Goal: Find specific page/section: Find specific page/section

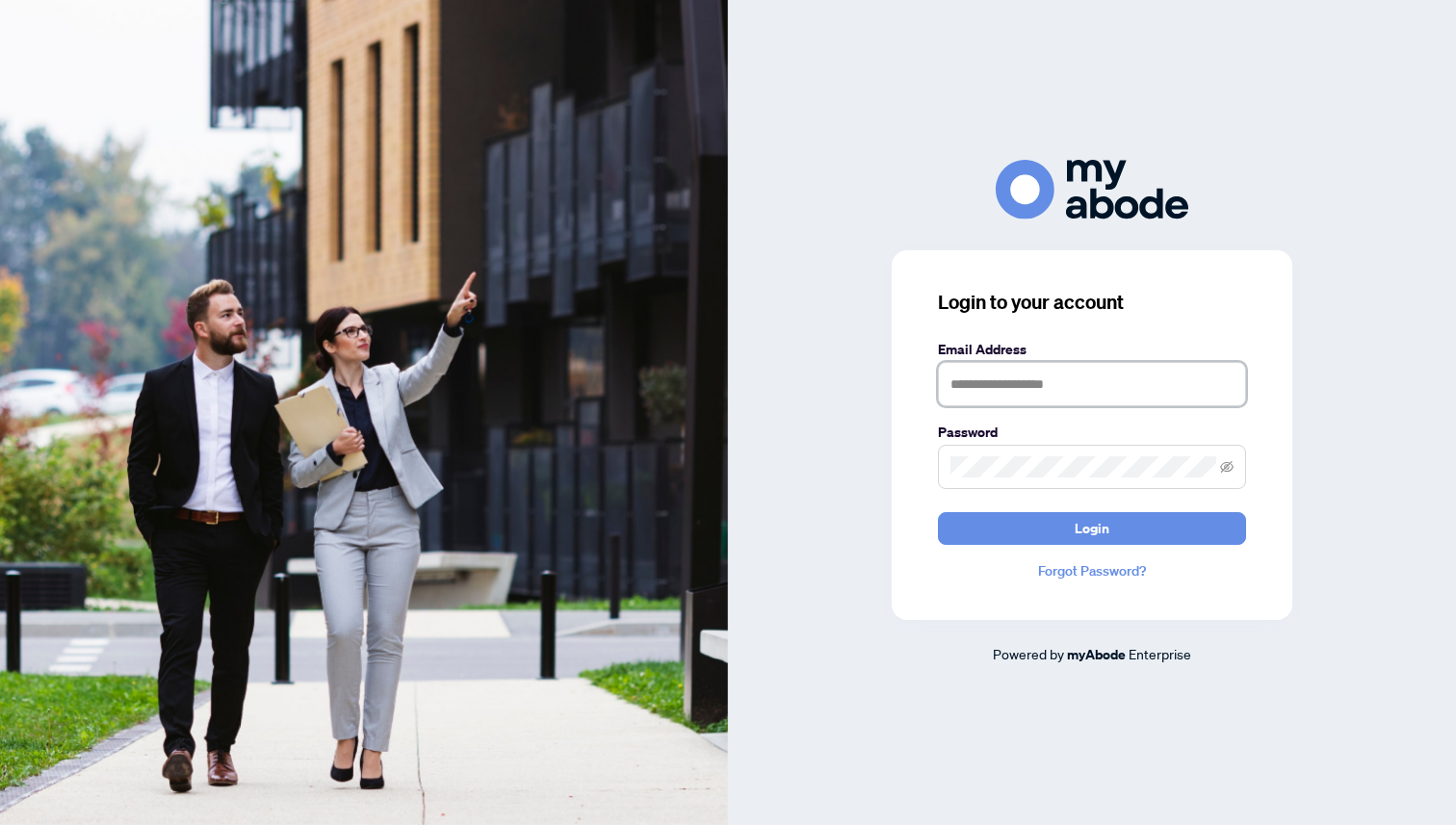
click at [1049, 386] on input "text" at bounding box center [1093, 384] width 309 height 44
type input "**********"
click at [1042, 451] on span at bounding box center [1093, 467] width 309 height 44
click at [938, 513] on button "Login" at bounding box center [1093, 529] width 309 height 33
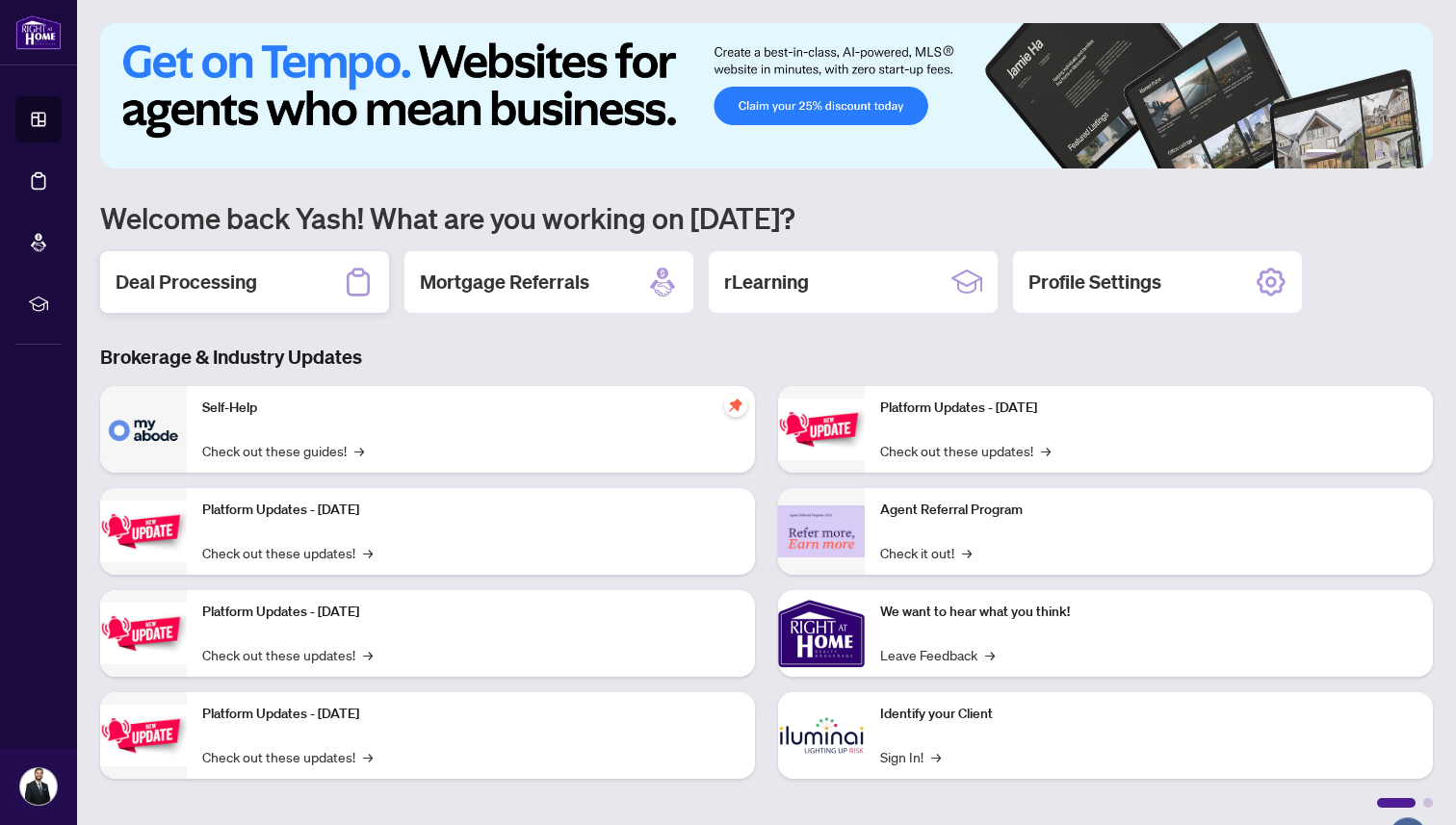
click at [261, 296] on div "Deal Processing" at bounding box center [245, 281] width 289 height 62
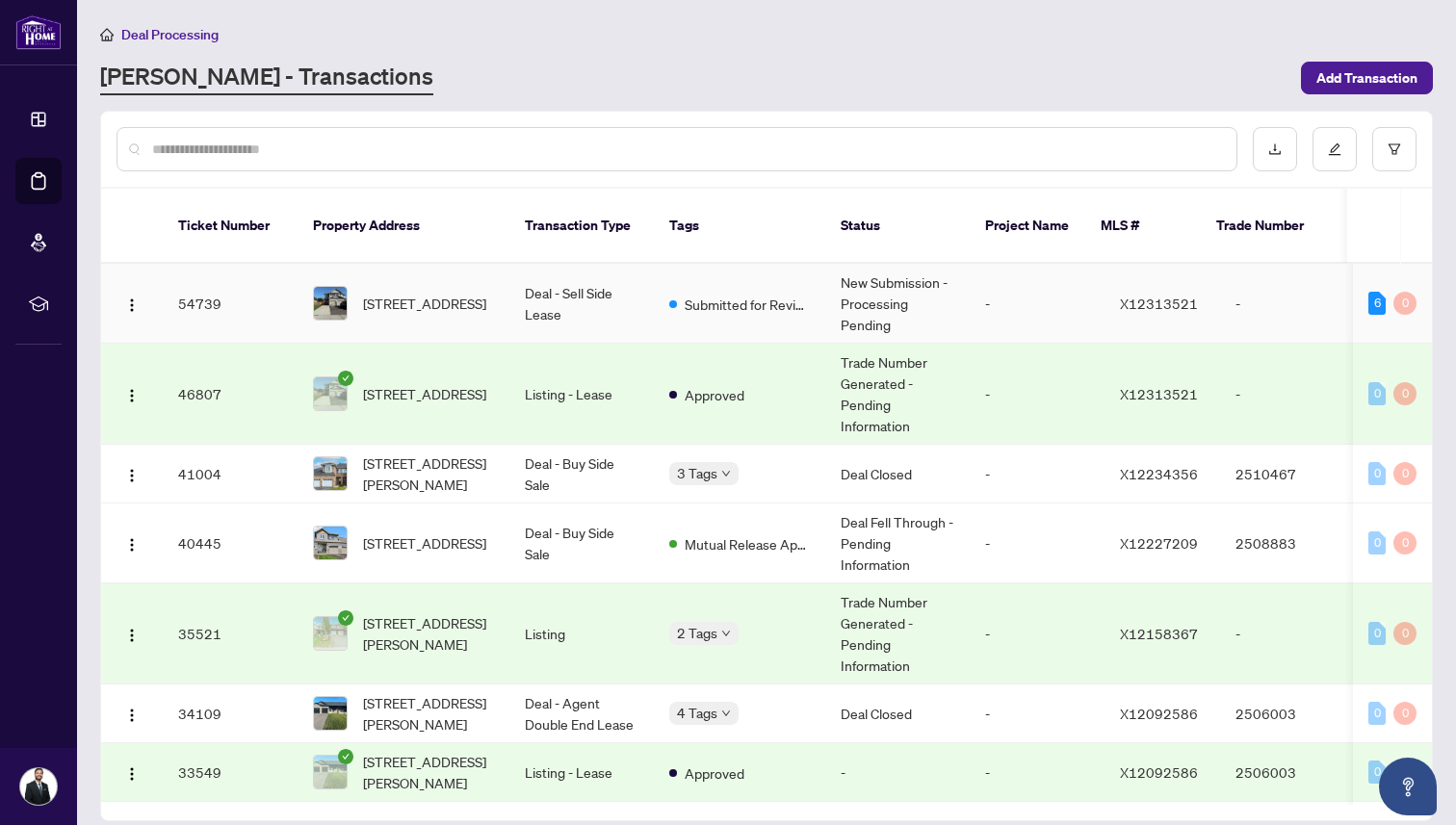
click at [563, 281] on td "Deal - Sell Side Lease" at bounding box center [582, 304] width 145 height 80
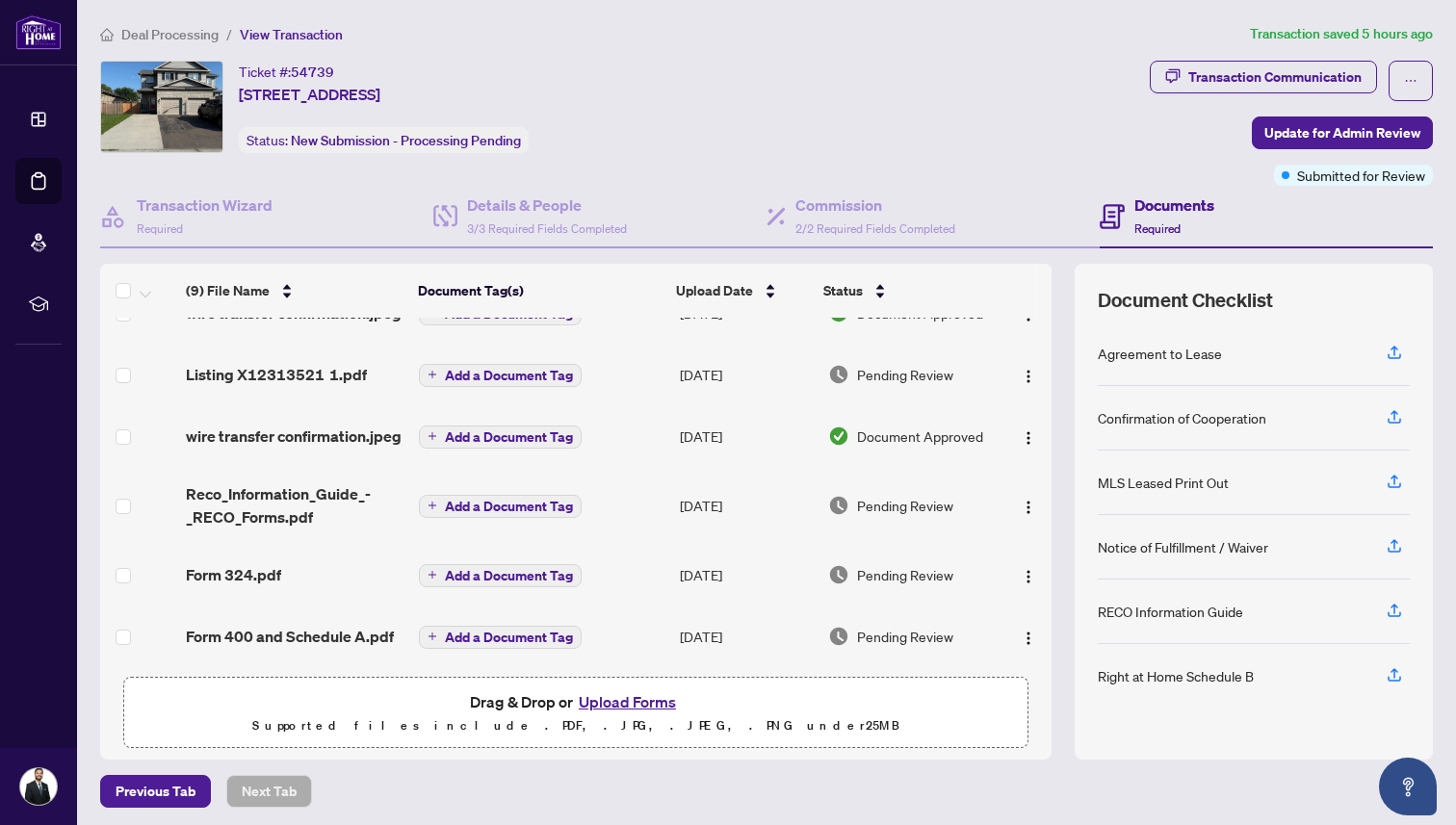
scroll to position [208, 0]
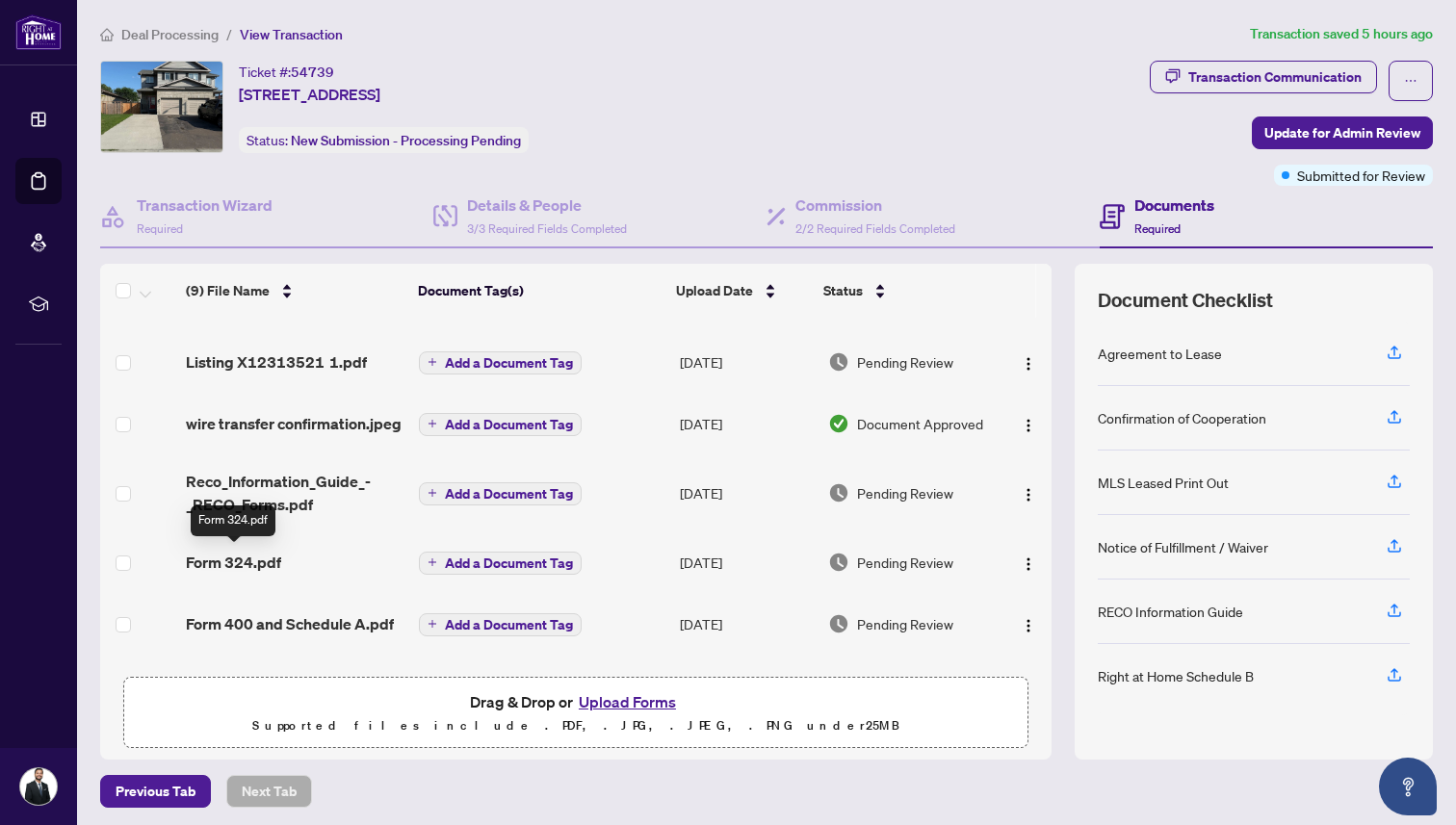
click at [257, 561] on span "Form 324.pdf" at bounding box center [233, 562] width 96 height 23
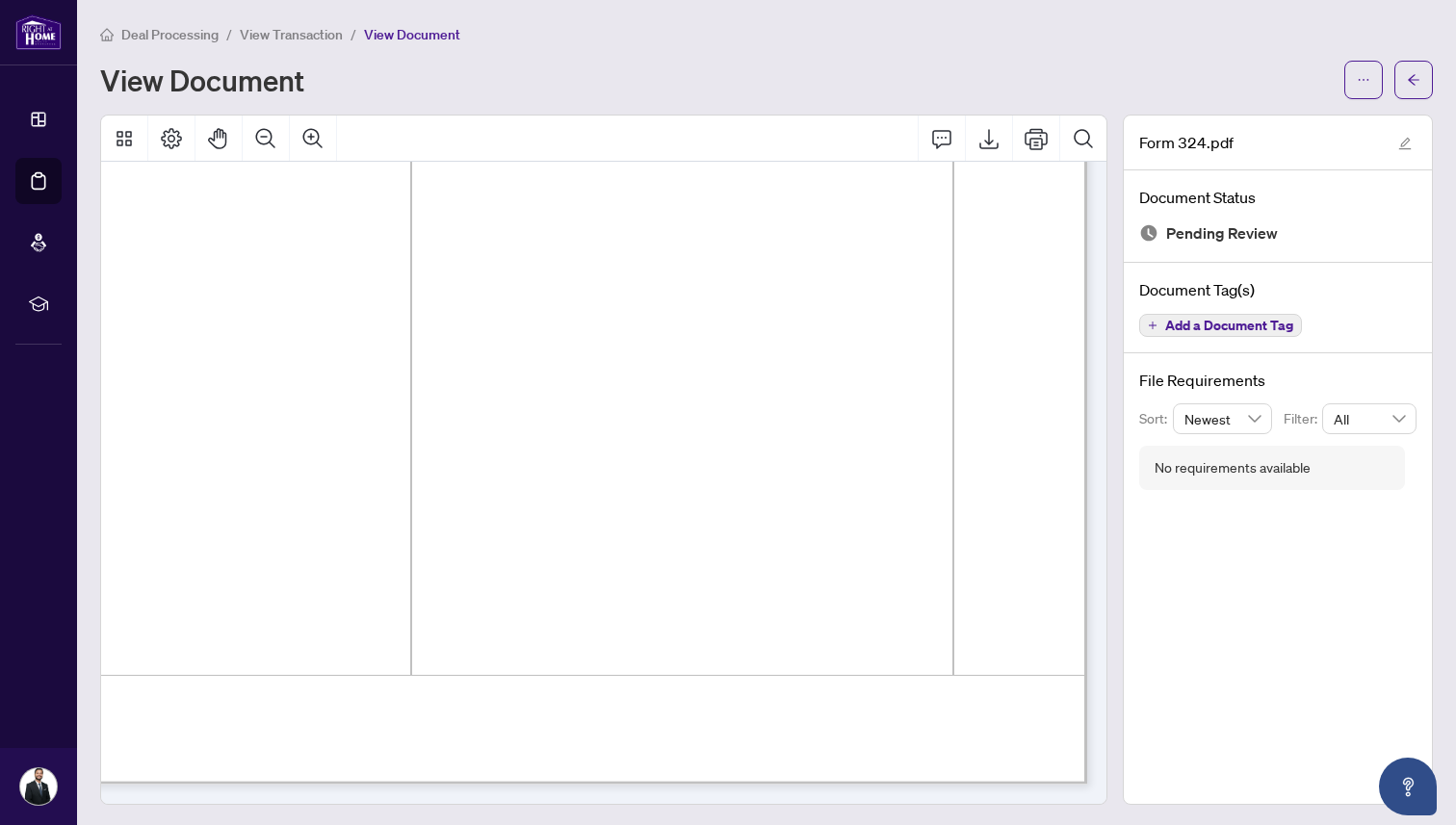
scroll to position [3370, 481]
